Goal: Task Accomplishment & Management: Manage account settings

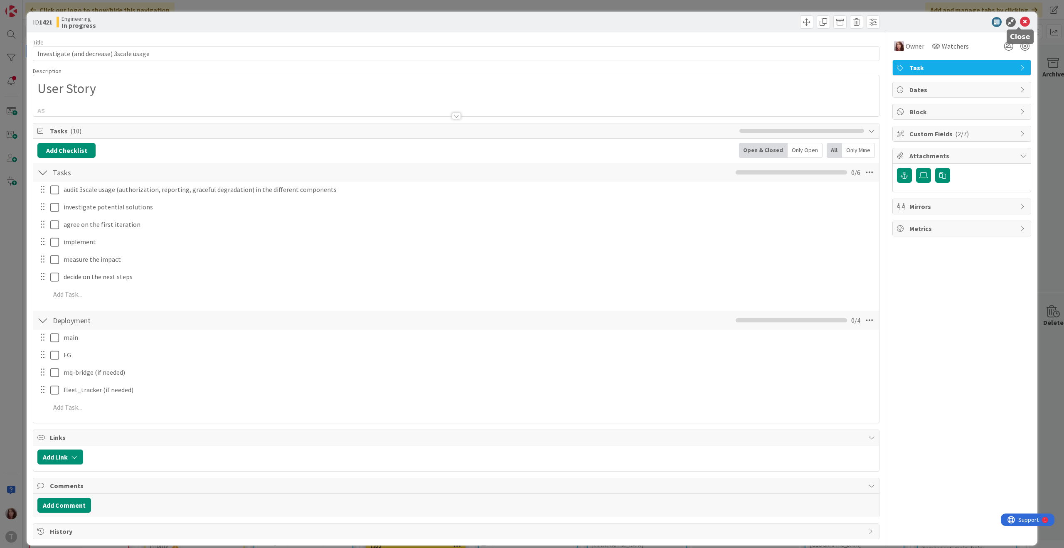
click at [1020, 21] on icon at bounding box center [1025, 22] width 10 height 10
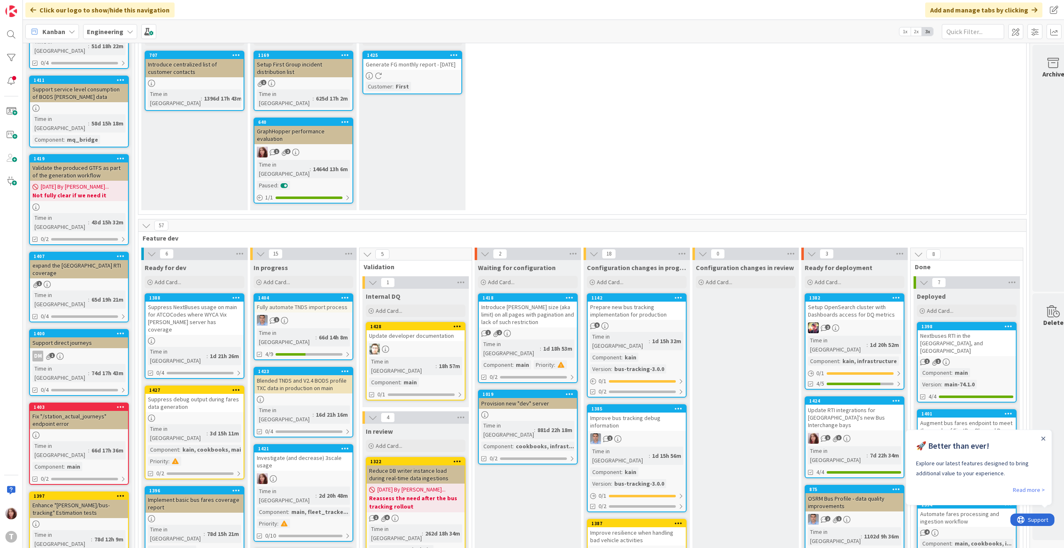
scroll to position [91, 0]
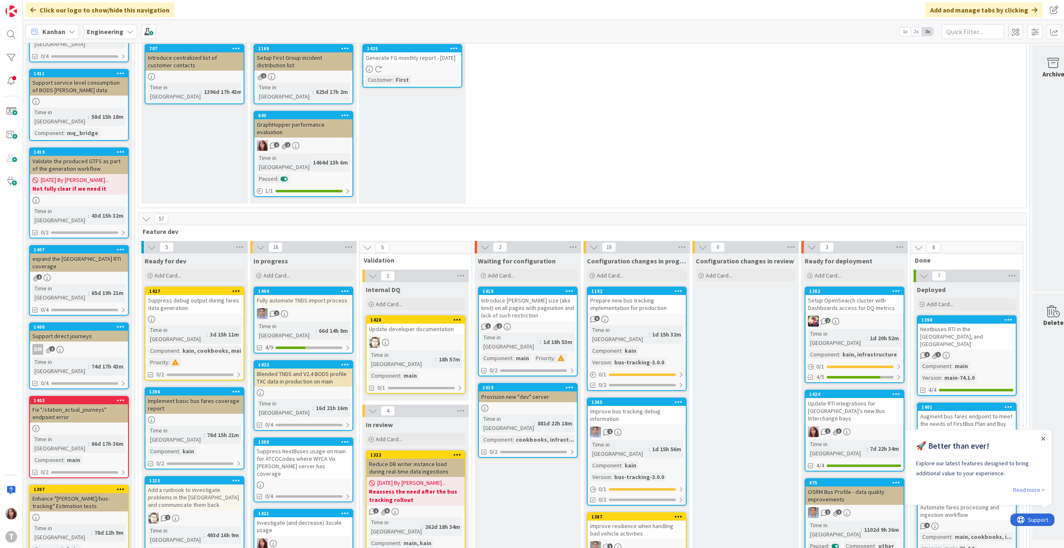
click at [296, 446] on div "Suppress NextBuses usage on main for ATCOCodes where WYCA Vix [PERSON_NAME] ser…" at bounding box center [303, 462] width 98 height 33
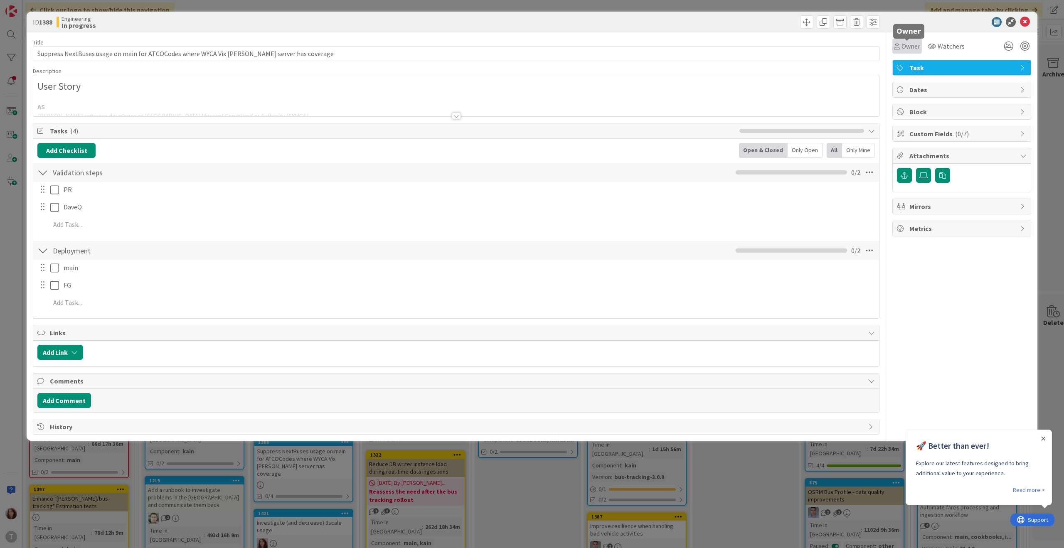
click at [898, 47] on icon at bounding box center [897, 46] width 6 height 7
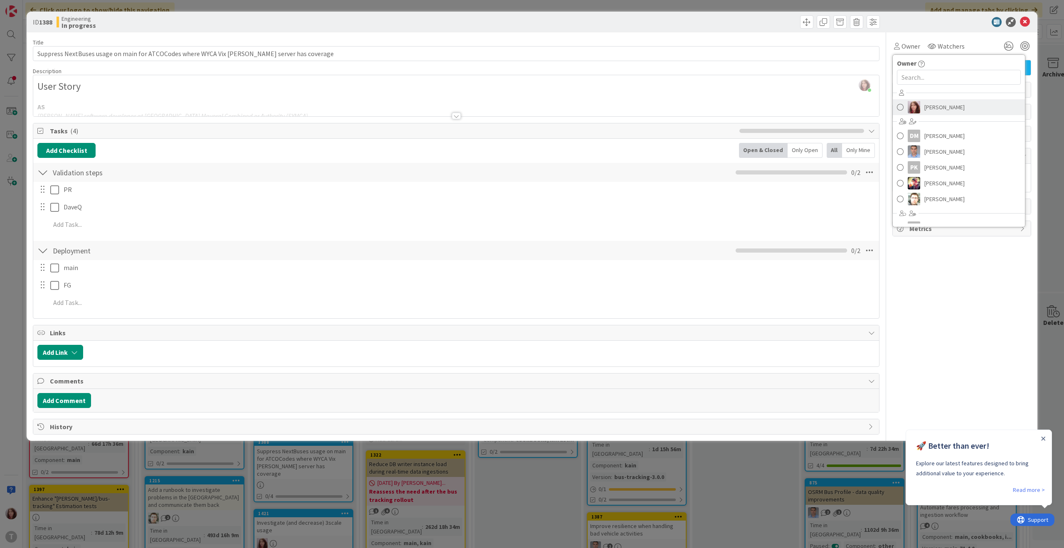
click at [938, 103] on span "[PERSON_NAME]" at bounding box center [944, 107] width 40 height 12
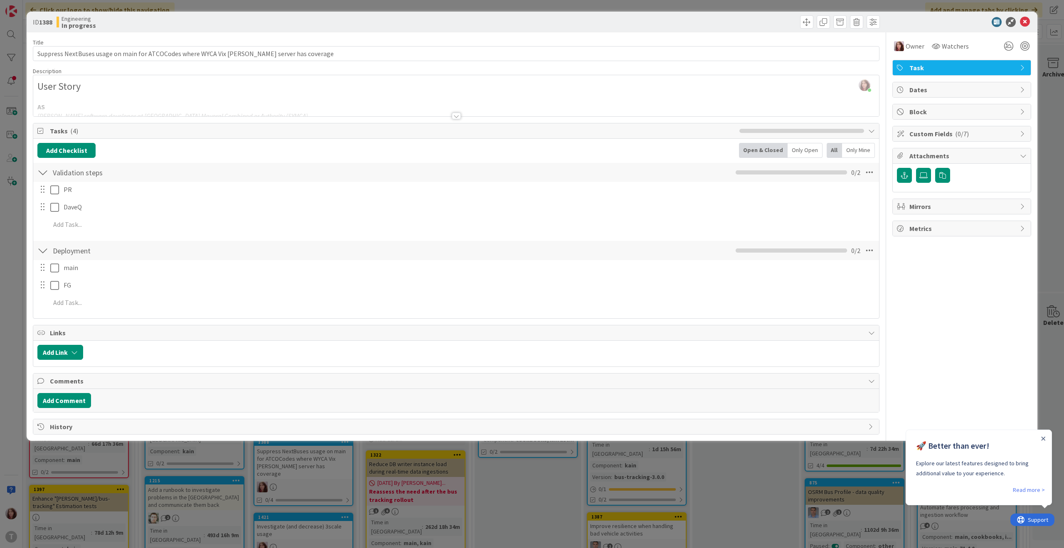
click at [457, 117] on div at bounding box center [456, 116] width 9 height 7
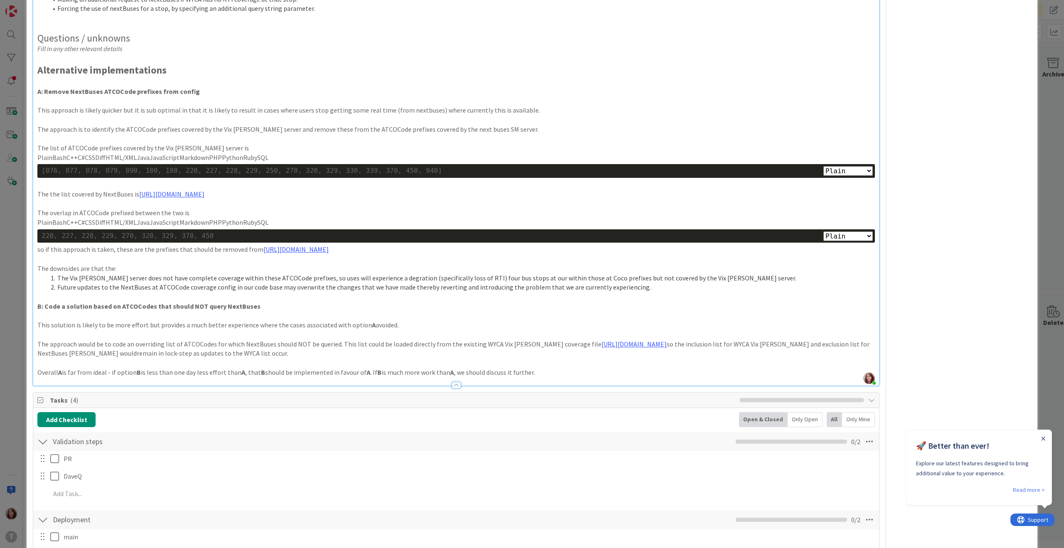
scroll to position [450, 0]
